Goal: Information Seeking & Learning: Learn about a topic

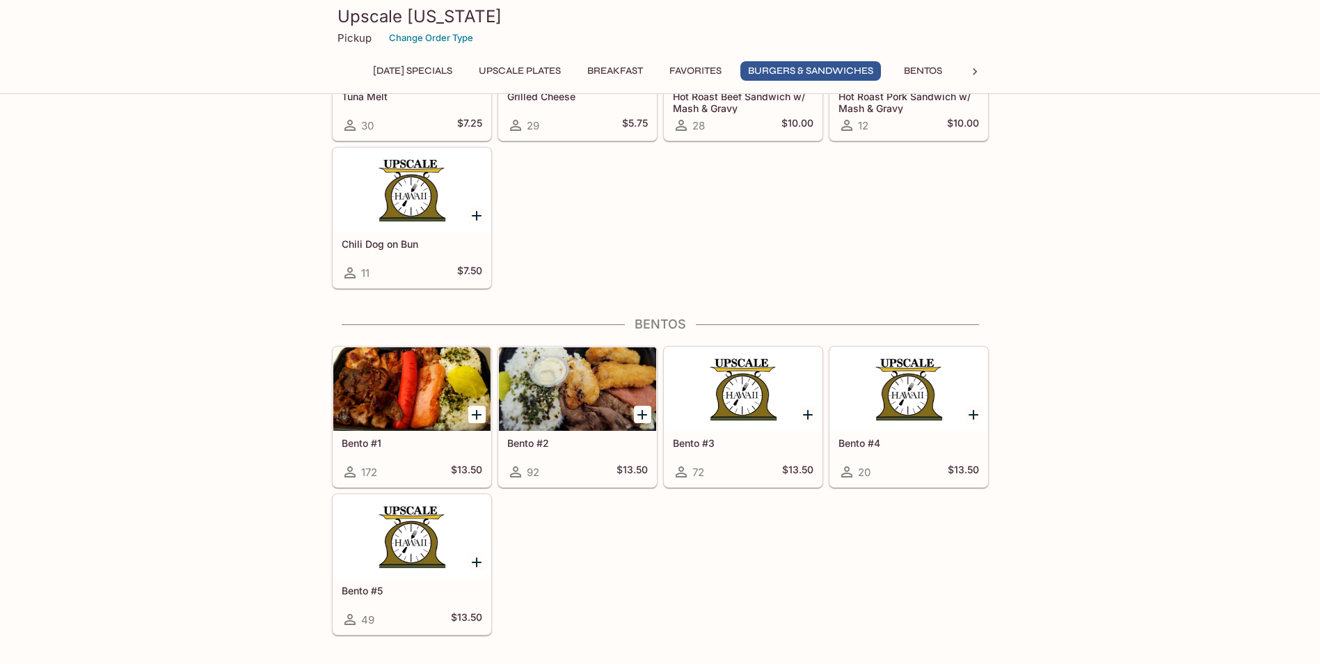
scroll to position [2714, 0]
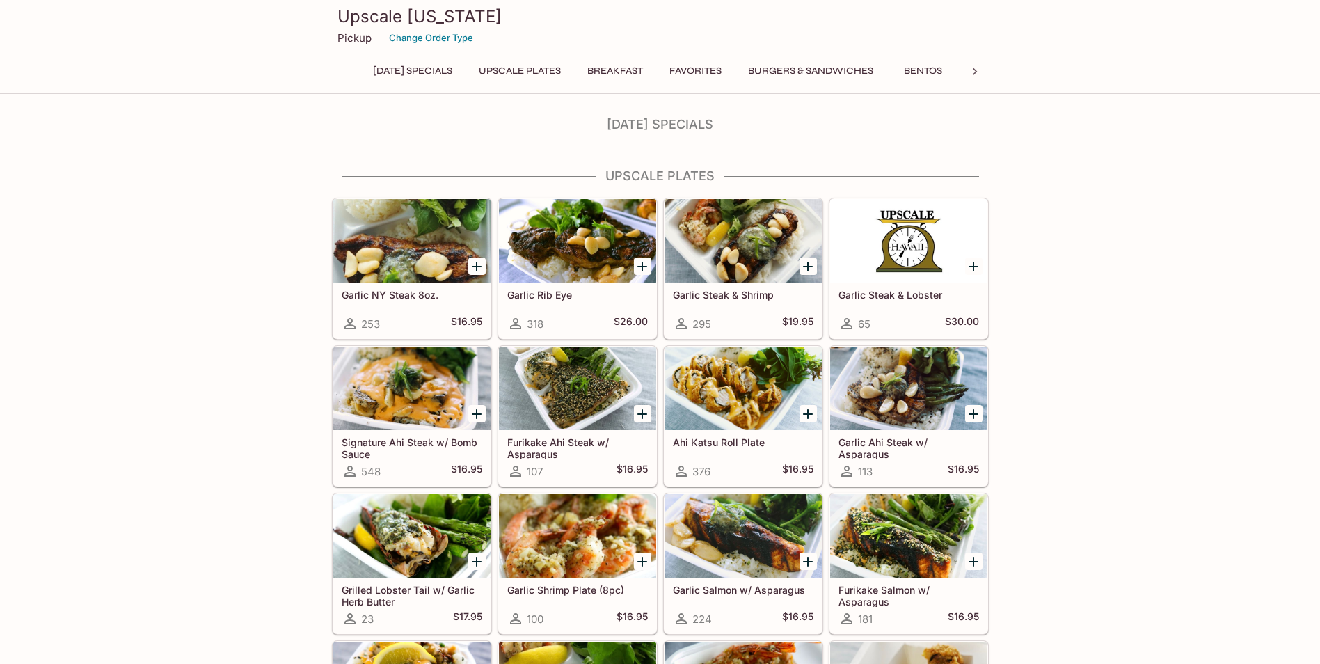
click at [437, 77] on button "[DATE] Specials" at bounding box center [412, 70] width 95 height 19
click at [437, 72] on button "[DATE] Specials" at bounding box center [412, 70] width 95 height 19
click at [973, 73] on icon at bounding box center [975, 72] width 14 height 14
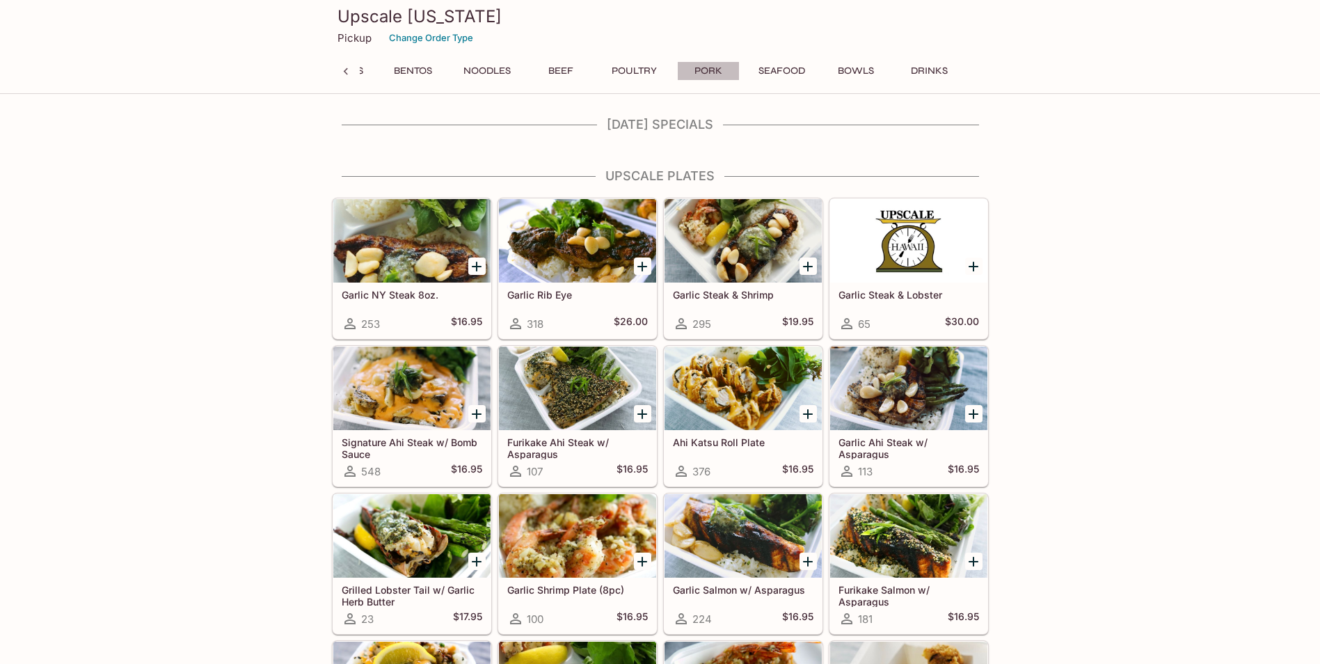
click at [720, 71] on button "Pork" at bounding box center [708, 70] width 63 height 19
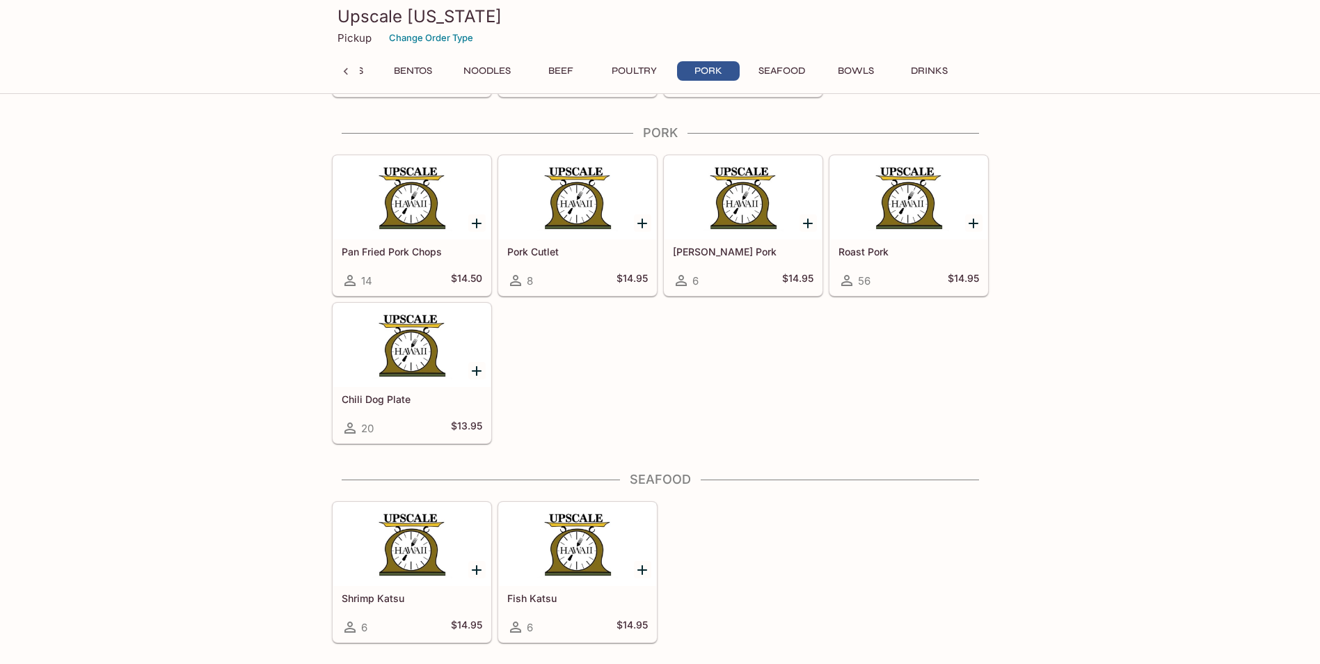
scroll to position [4593, 0]
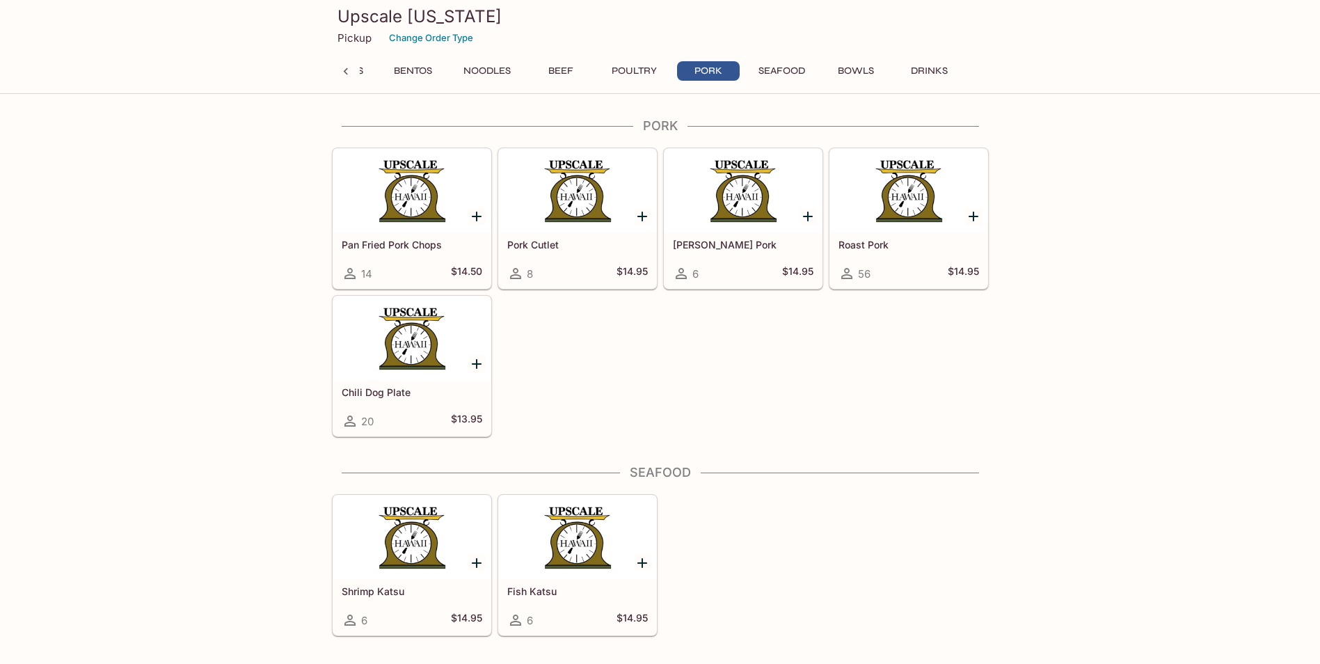
click at [589, 210] on div at bounding box center [577, 191] width 157 height 84
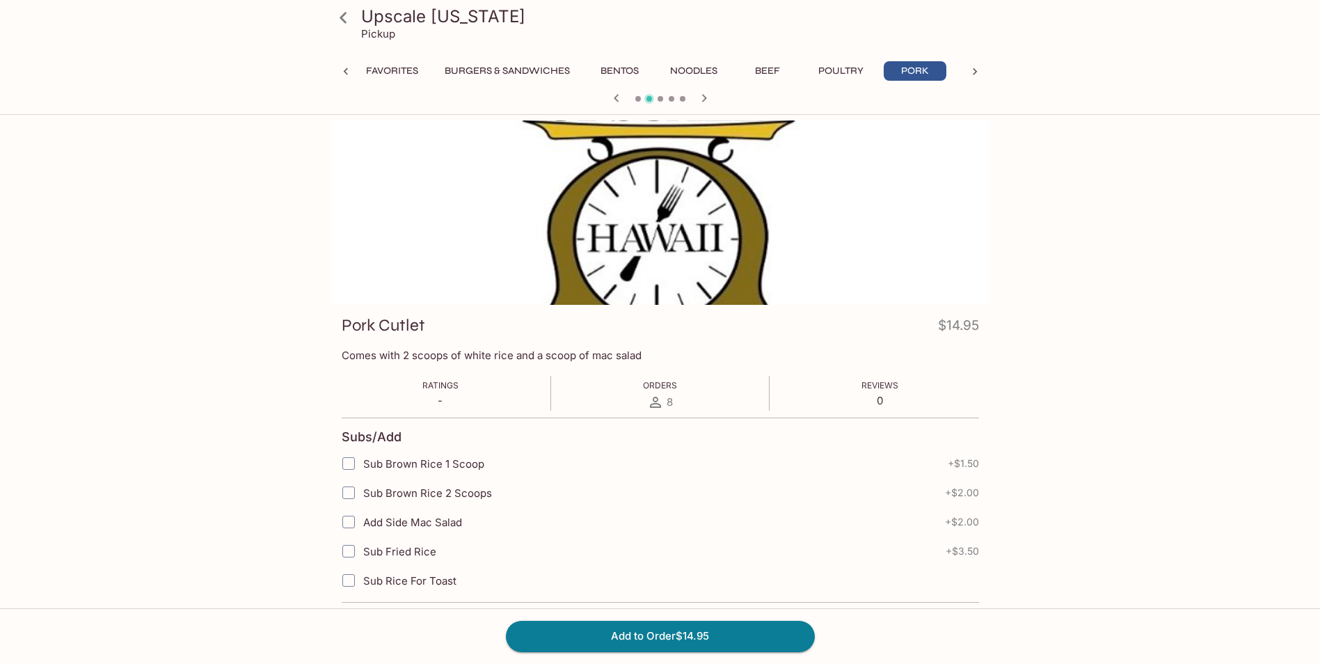
scroll to position [0, 307]
click at [858, 67] on button "Poultry" at bounding box center [838, 70] width 63 height 19
click at [976, 64] on div at bounding box center [975, 71] width 28 height 21
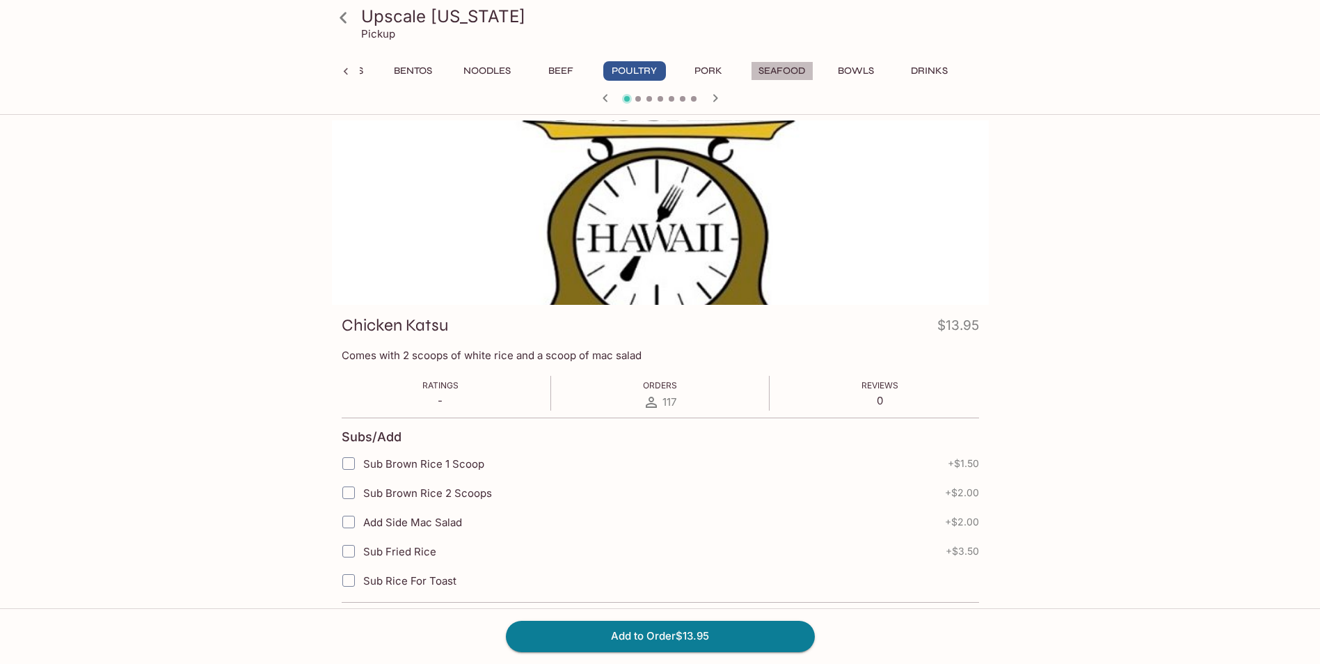
click at [775, 72] on button "Seafood" at bounding box center [782, 70] width 63 height 19
click at [343, 70] on icon at bounding box center [346, 72] width 14 height 14
click at [343, 77] on div "Tuesday Specials UPSCALE Plates Breakfast Favorites Burgers & Sandwiches Bentos…" at bounding box center [660, 75] width 657 height 28
click at [349, 18] on icon at bounding box center [343, 18] width 24 height 24
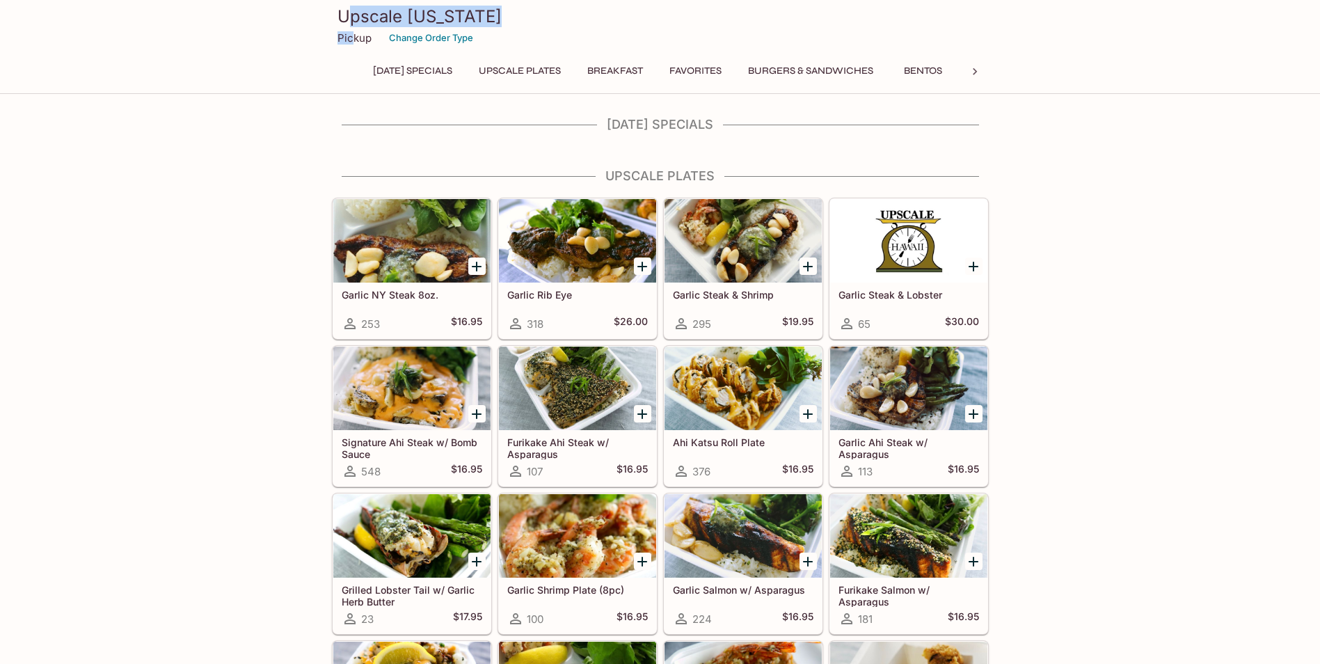
click at [353, 28] on div "Upscale Hawaii Pickup Change Order Type" at bounding box center [661, 27] width 646 height 43
